Goal: Navigation & Orientation: Understand site structure

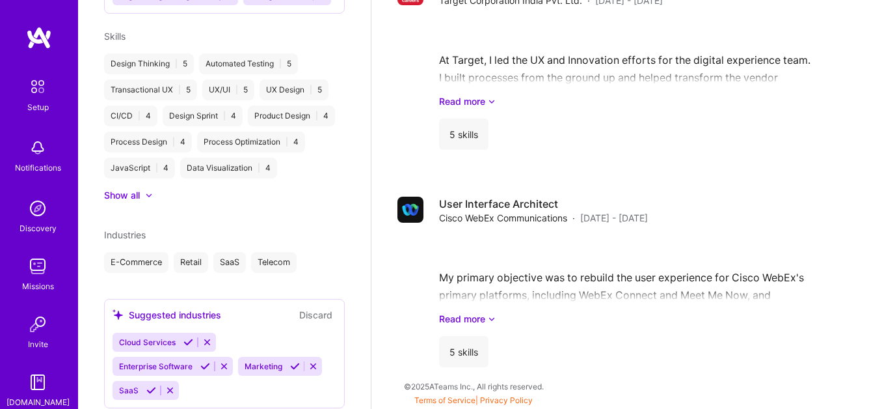
scroll to position [602, 0]
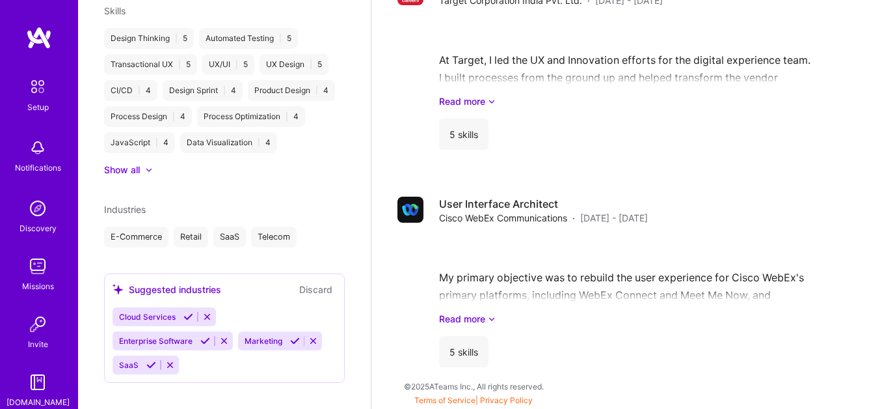
click at [40, 89] on img at bounding box center [37, 86] width 27 height 27
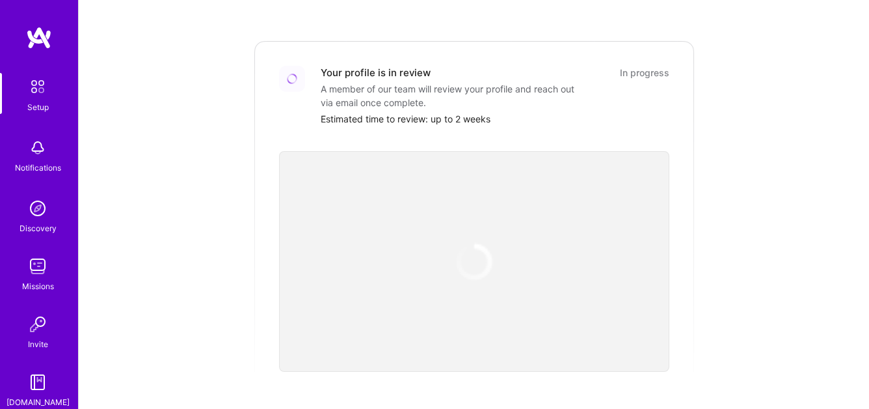
scroll to position [273, 0]
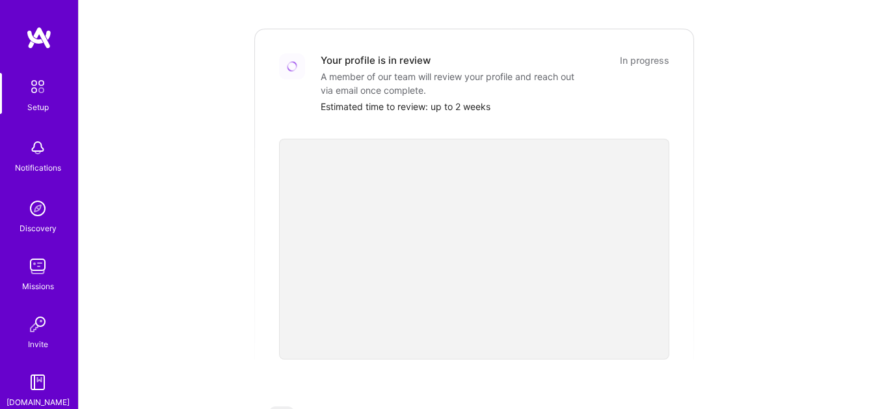
click at [735, 247] on div "Getting started as an [DOMAIN_NAME] Builder Complete the steps below to request…" at bounding box center [473, 206] width 759 height 941
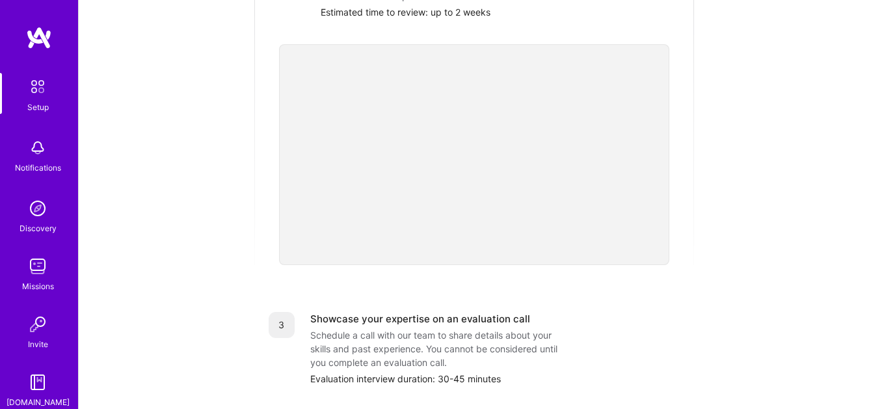
scroll to position [359, 0]
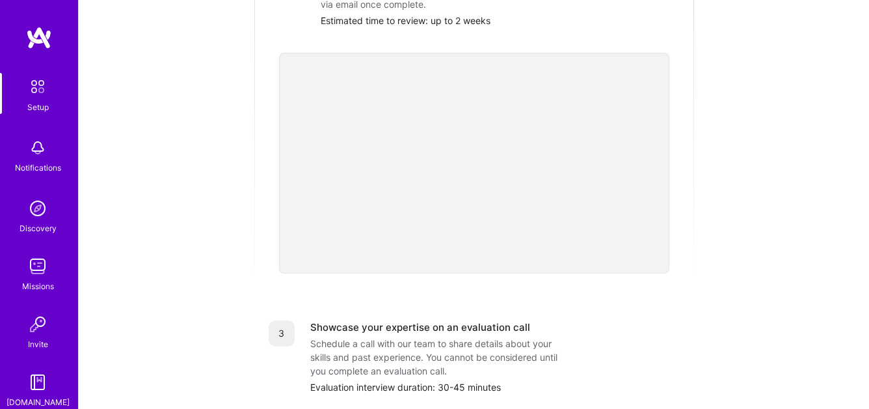
click at [44, 154] on img at bounding box center [38, 148] width 26 height 26
click at [39, 209] on img at bounding box center [38, 208] width 26 height 26
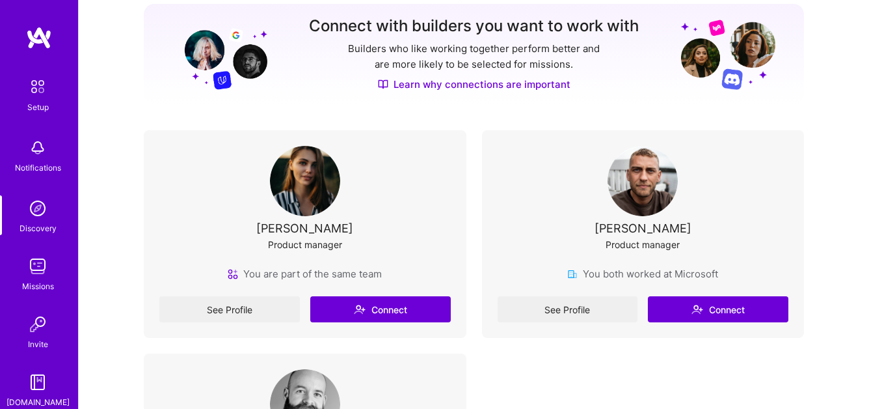
scroll to position [193, 0]
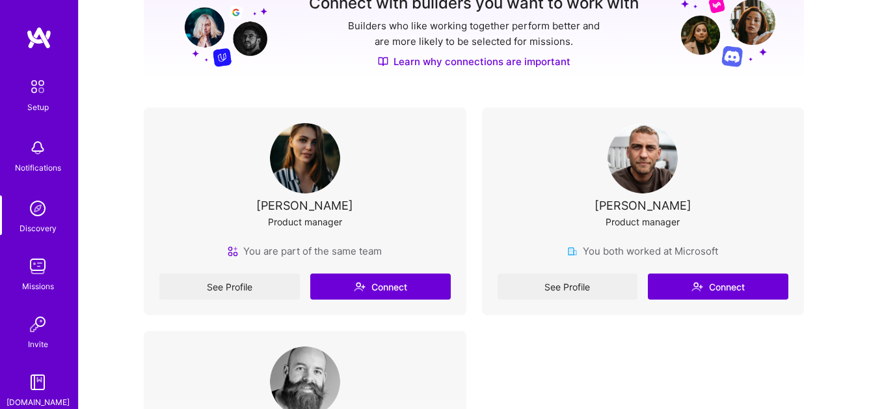
click at [304, 163] on img at bounding box center [305, 158] width 70 height 70
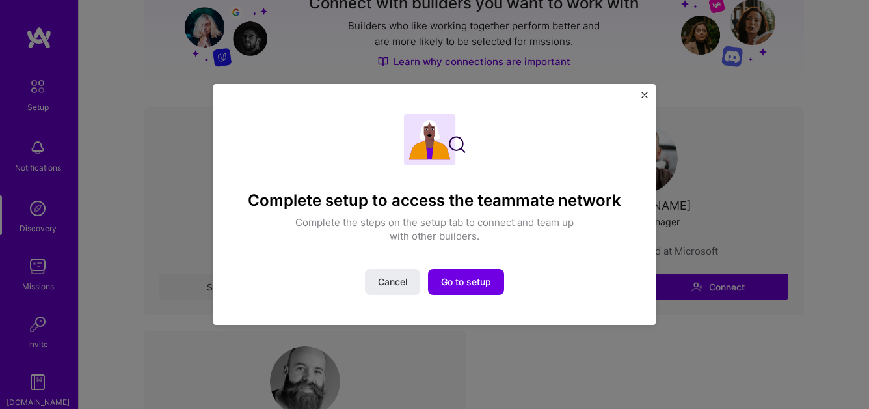
click at [645, 97] on img "Close" at bounding box center [645, 95] width 7 height 7
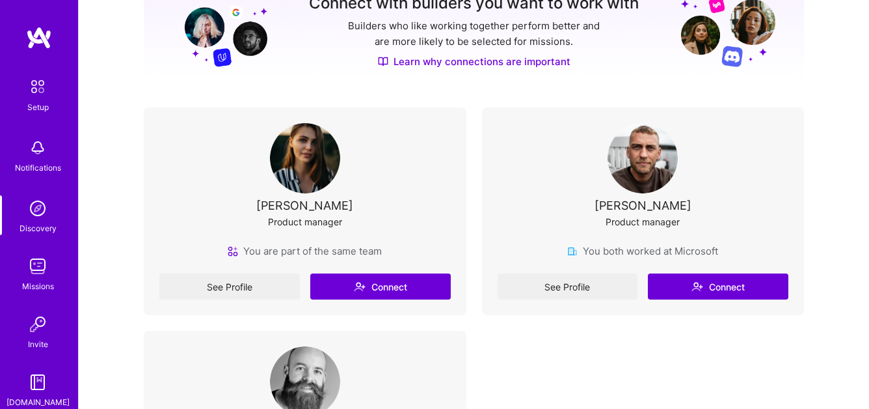
click at [223, 280] on div "See Profile Connect" at bounding box center [305, 286] width 292 height 26
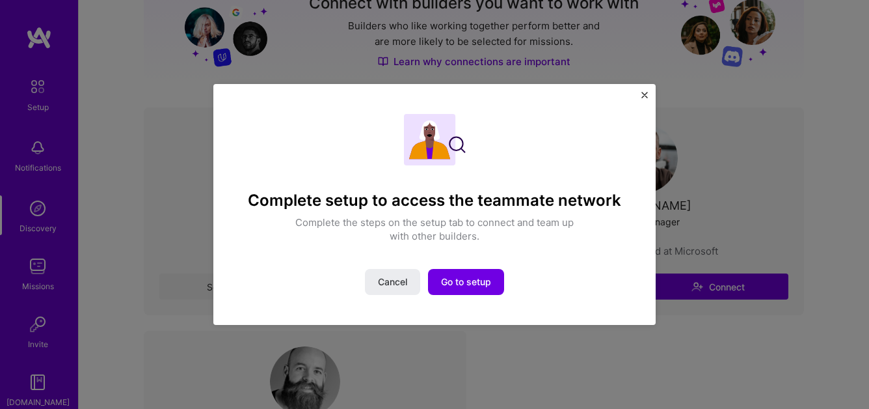
click at [647, 95] on img "Close" at bounding box center [645, 95] width 7 height 7
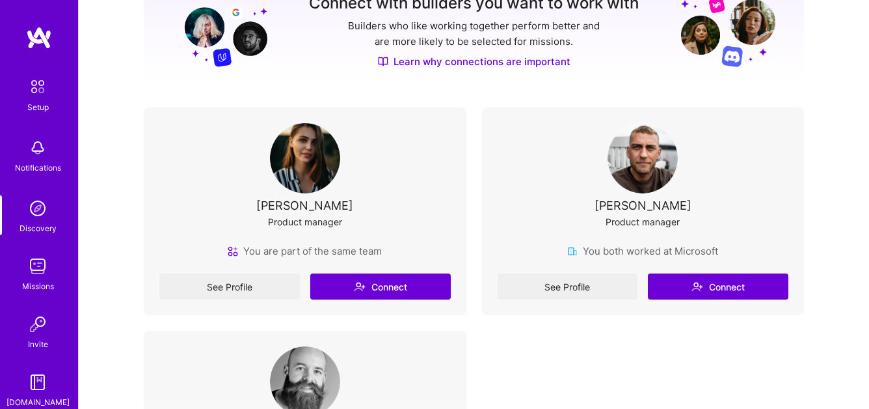
click at [33, 276] on img at bounding box center [38, 266] width 26 height 26
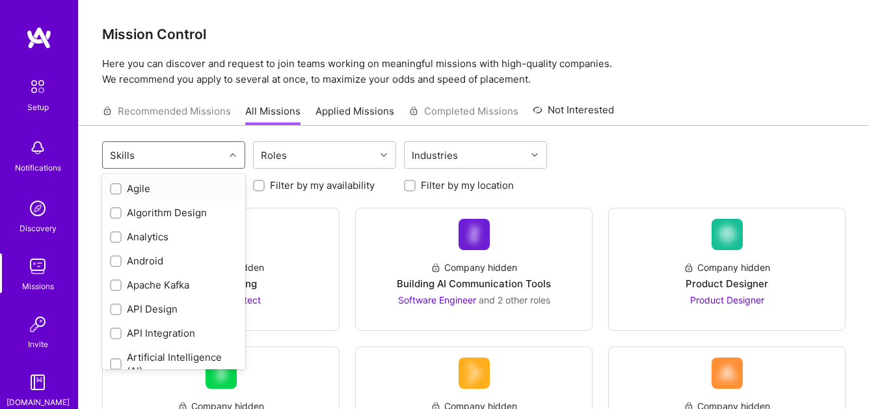
click at [174, 159] on div "Skills" at bounding box center [164, 155] width 122 height 26
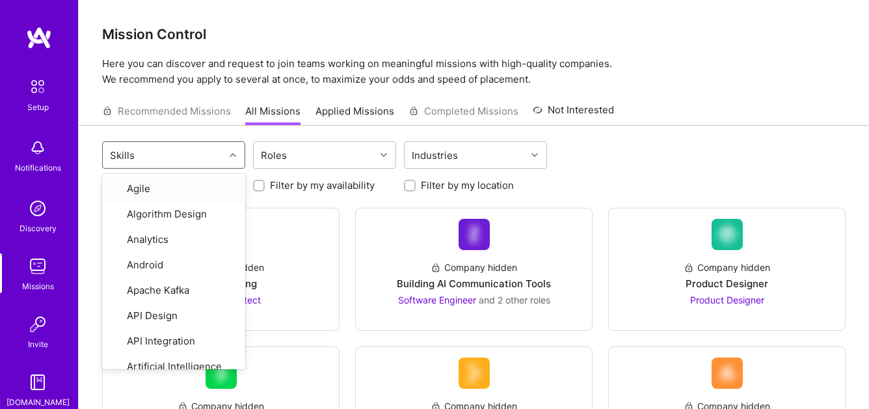
click at [290, 69] on p "Here you can discover and request to join teams working on meaningful missions …" at bounding box center [474, 71] width 744 height 31
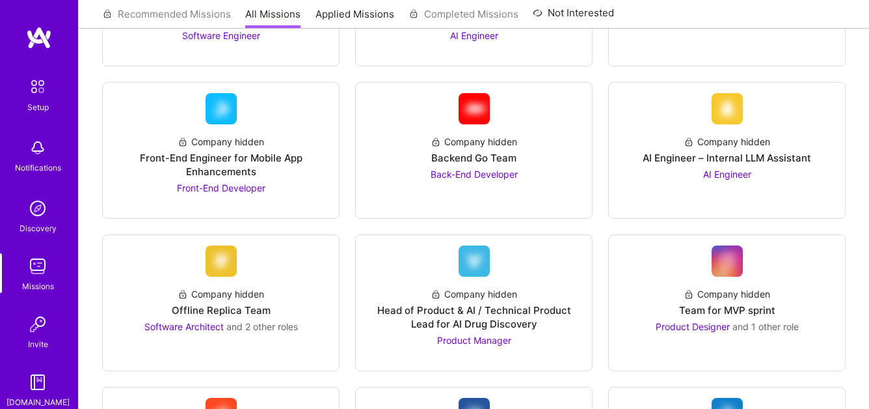
scroll to position [571, 0]
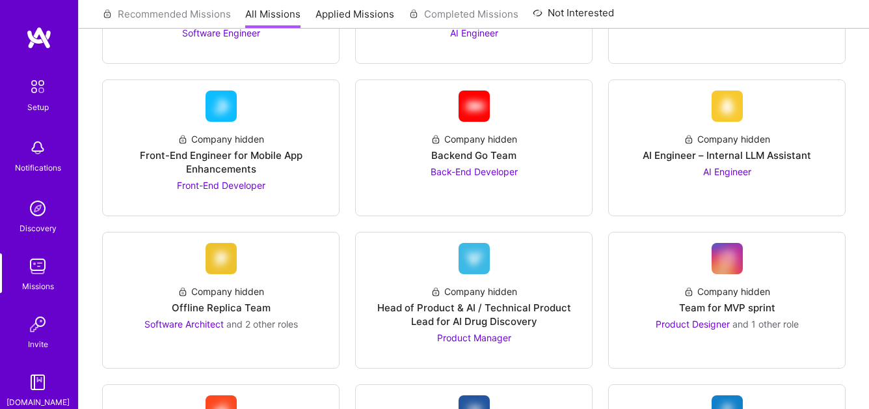
click at [40, 320] on img at bounding box center [38, 324] width 26 height 26
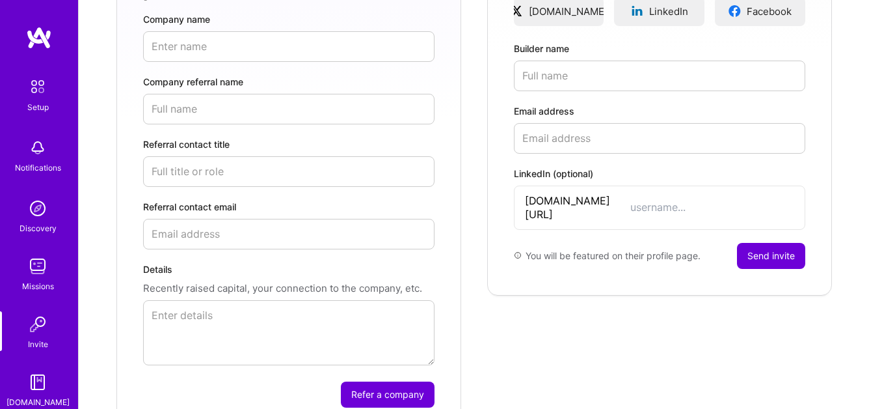
scroll to position [366, 0]
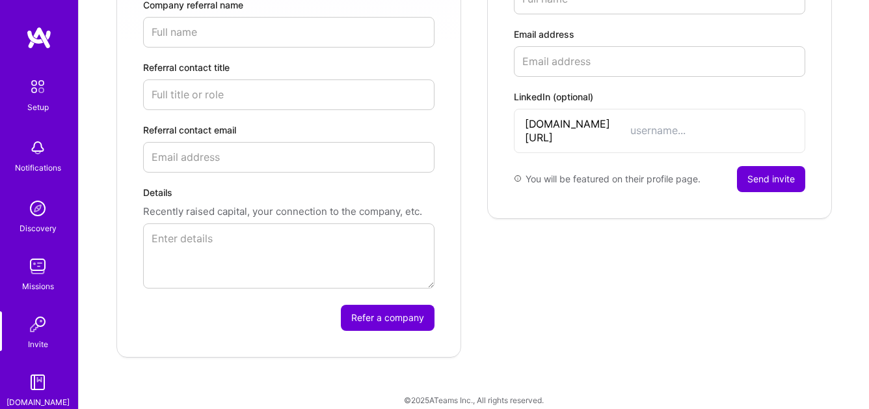
click at [41, 388] on img at bounding box center [38, 382] width 26 height 26
